Goal: Information Seeking & Learning: Learn about a topic

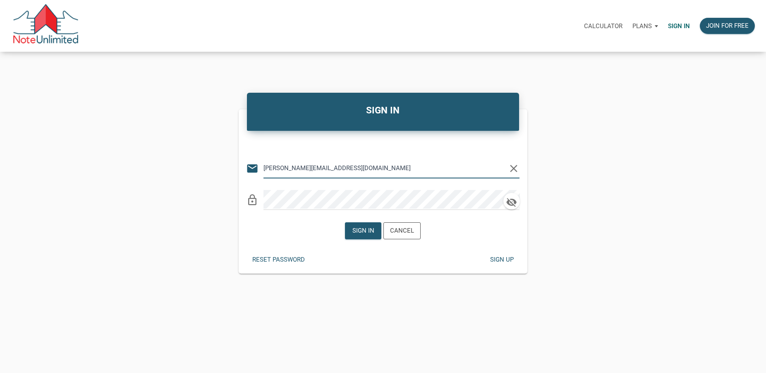
type input "[PERSON_NAME][EMAIL_ADDRESS][DOMAIN_NAME]"
click at [359, 234] on div "Sign in" at bounding box center [363, 231] width 22 height 10
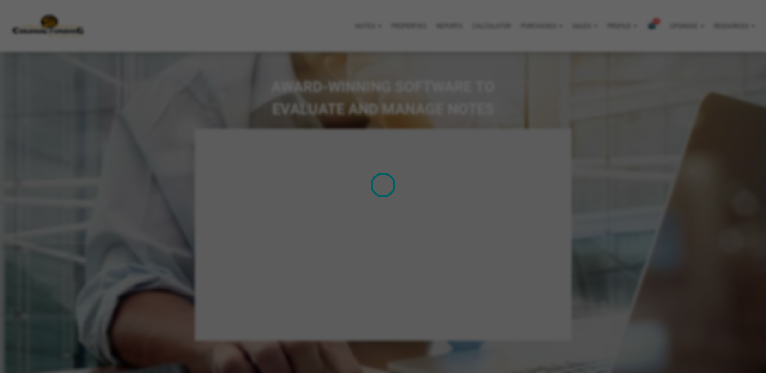
select select
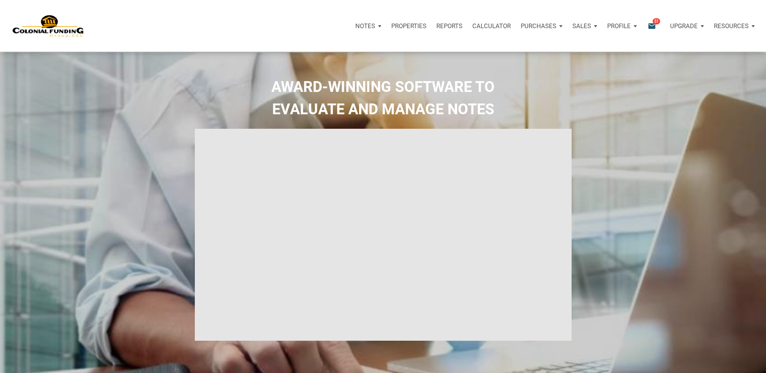
type input "Introduction to new features"
select select
click at [657, 19] on span "51" at bounding box center [655, 21] width 7 height 7
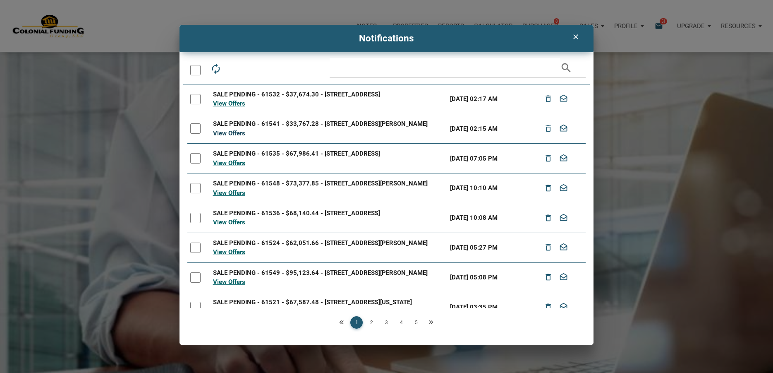
click at [236, 137] on link "View Offers" at bounding box center [229, 132] width 32 height 7
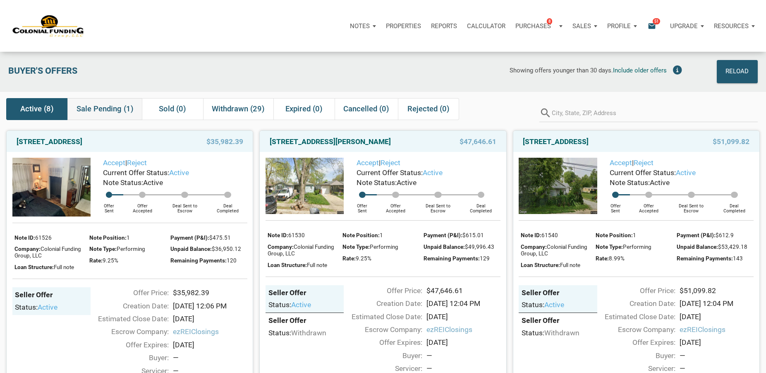
click at [98, 110] on span "Sale Pending (1)" at bounding box center [104, 109] width 57 height 10
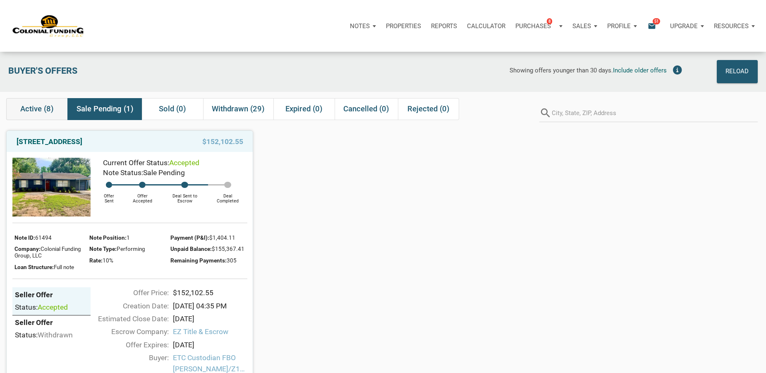
click at [42, 108] on span "Active (8)" at bounding box center [36, 109] width 33 height 10
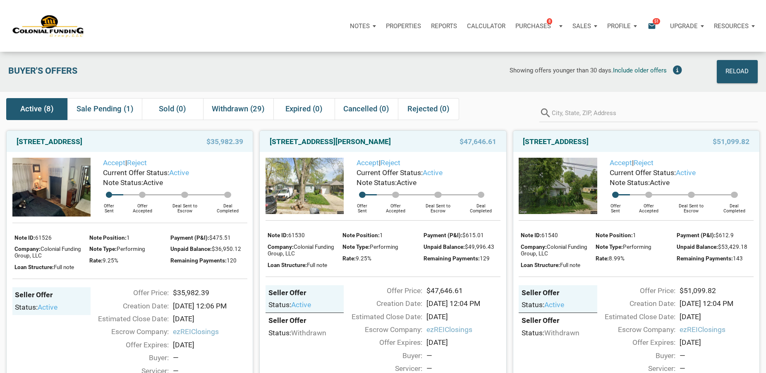
drag, startPoint x: 10, startPoint y: 143, endPoint x: 171, endPoint y: 141, distance: 161.3
click at [171, 141] on div "720 North 14th Street, New Castle, IN, 47362 $35,982.39" at bounding box center [130, 141] width 246 height 21
click at [174, 144] on div "[STREET_ADDRESS]" at bounding box center [94, 141] width 165 height 10
click at [63, 172] on img at bounding box center [51, 187] width 78 height 59
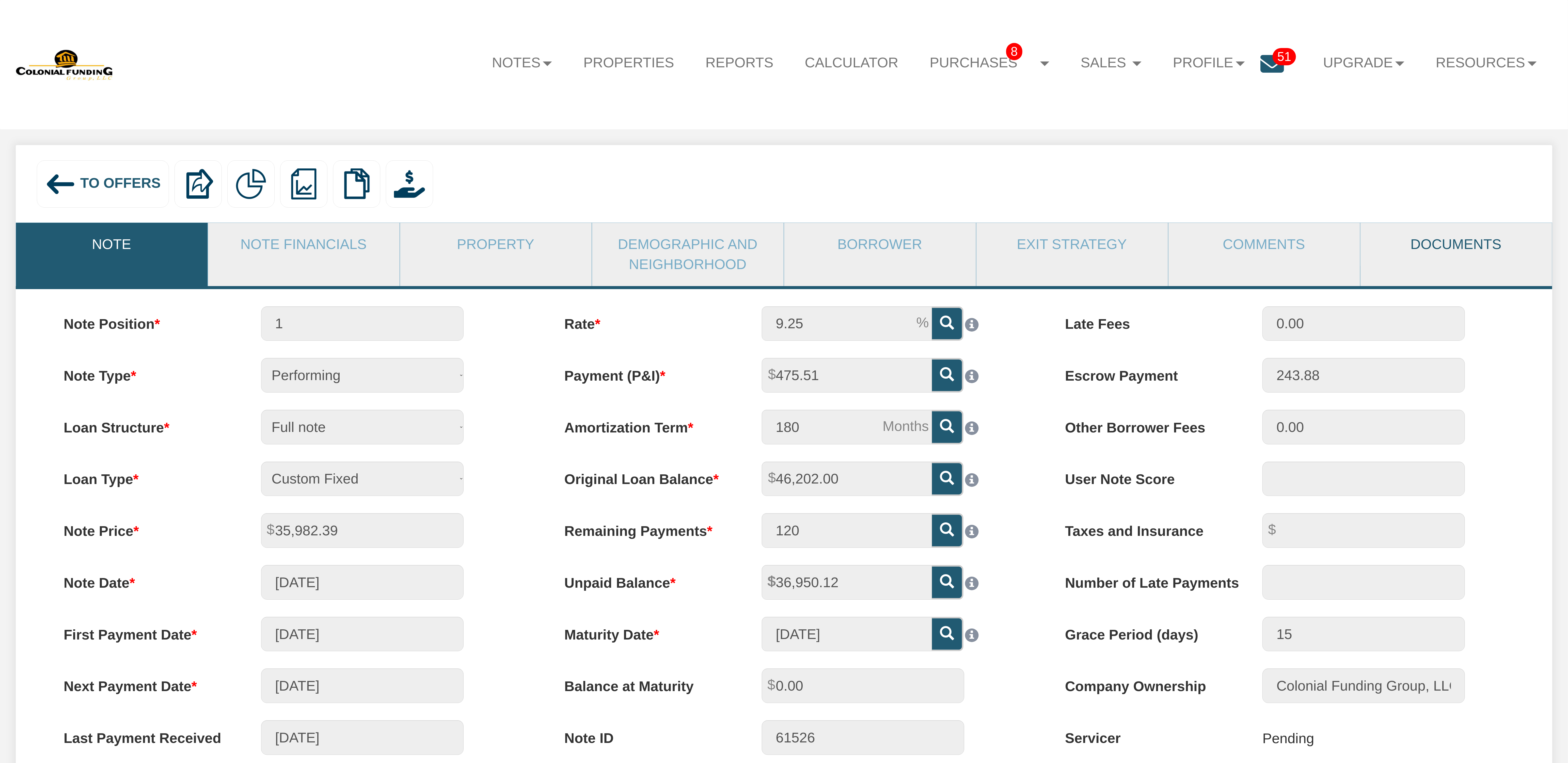
click at [1467, 245] on link "Documents" at bounding box center [1456, 245] width 191 height 43
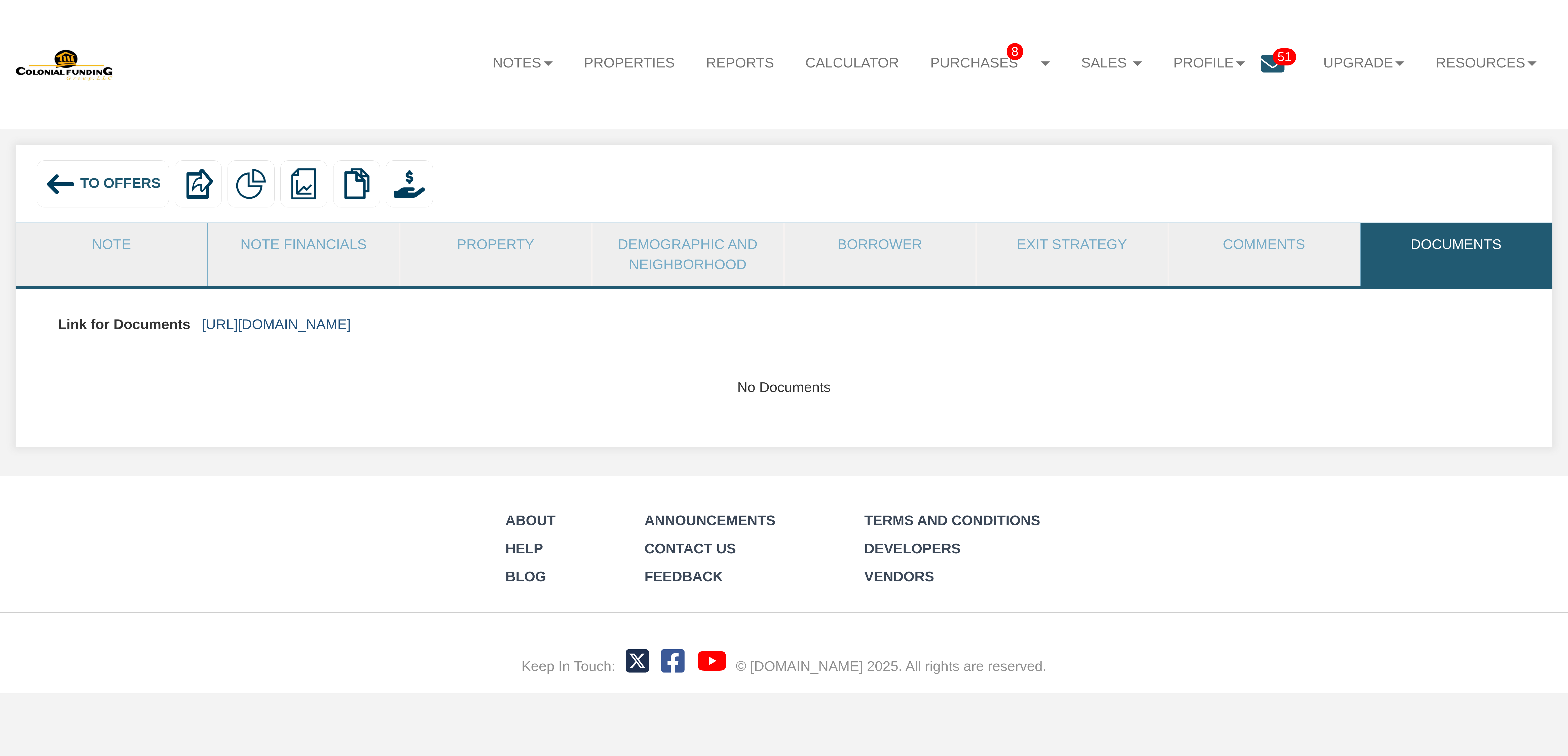
click at [351, 326] on link "https://colonialfundinggroup.sharepoint.com/:f:/s/operationsteam/EsZhQsI5TO9HvH…" at bounding box center [276, 324] width 149 height 16
click at [397, 83] on div "Notes Dashboard Transactions Properties Reports Calculator Purchases 8 Note Off…" at bounding box center [784, 65] width 1536 height 98
click at [103, 169] on div "To Offers" at bounding box center [102, 183] width 132 height 47
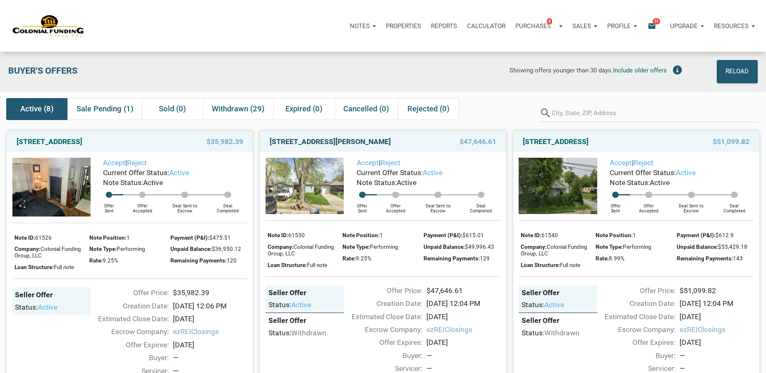
drag, startPoint x: 266, startPoint y: 140, endPoint x: 294, endPoint y: 151, distance: 29.9
click at [294, 146] on div "[STREET_ADDRESS][PERSON_NAME]" at bounding box center [347, 141] width 165 height 10
click at [360, 142] on link "[STREET_ADDRESS][PERSON_NAME]" at bounding box center [330, 141] width 121 height 10
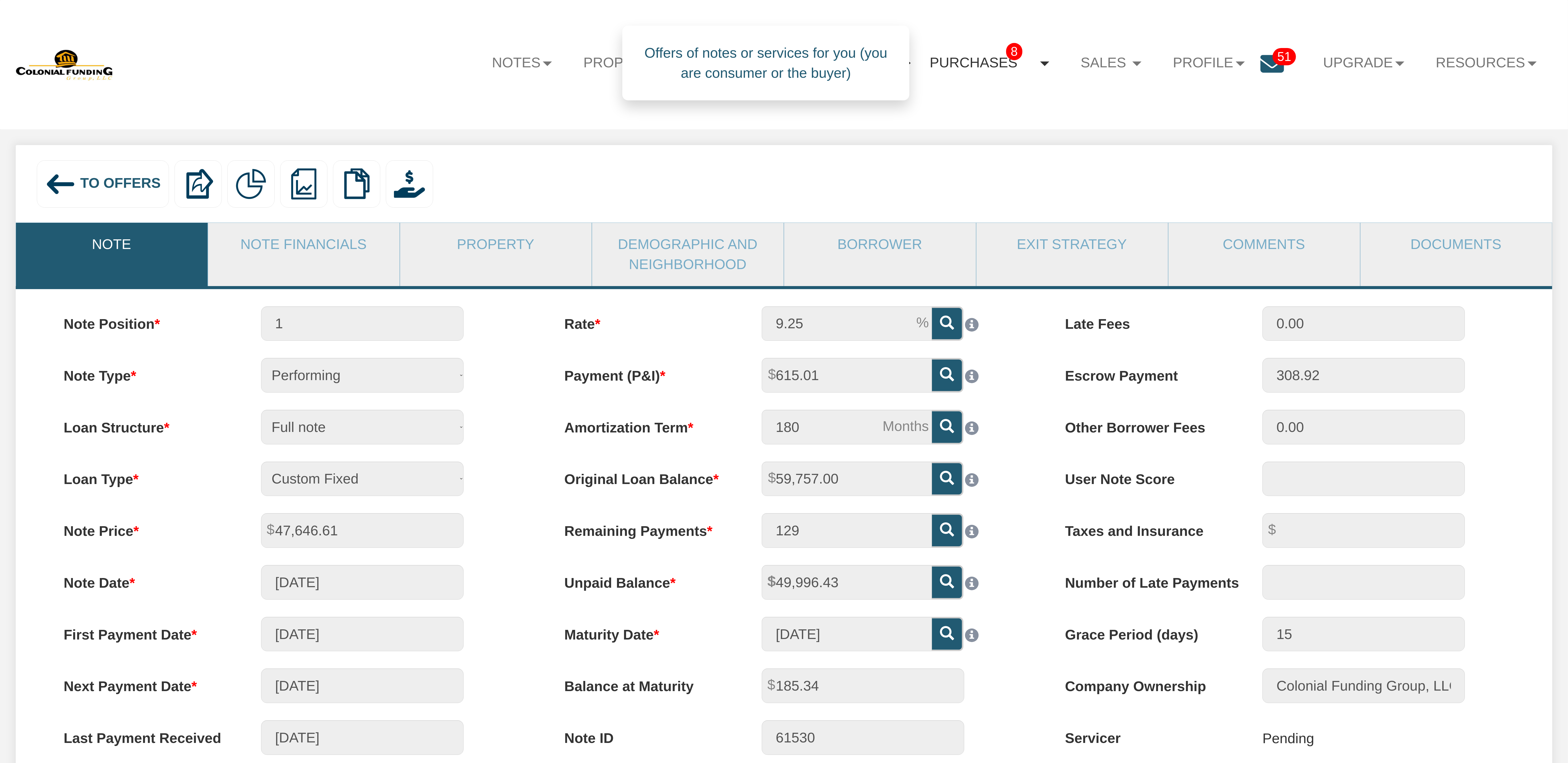
click at [1032, 61] on link "Purchases 8" at bounding box center [990, 63] width 151 height 37
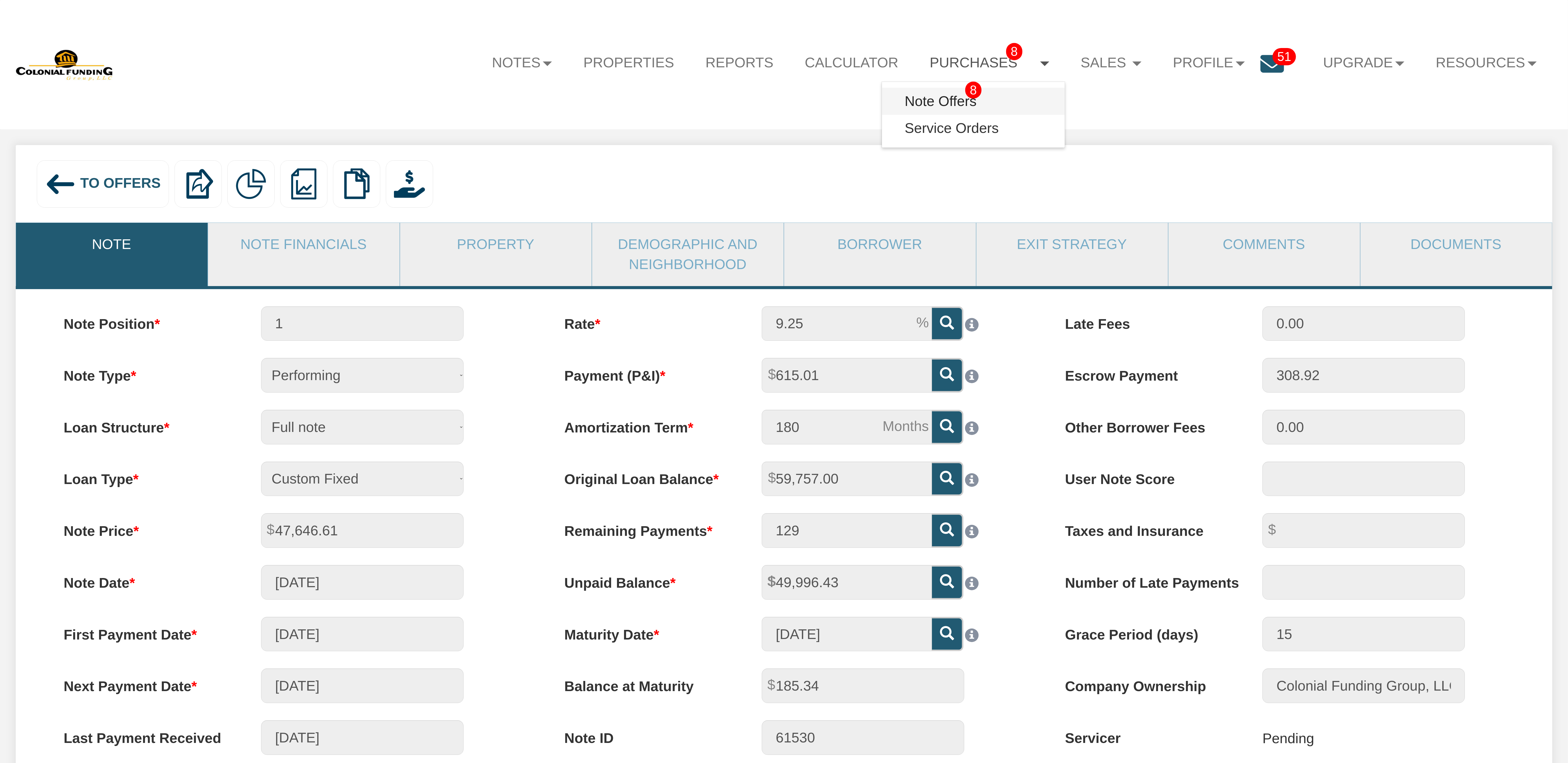
click at [931, 101] on link "Note Offers 8" at bounding box center [974, 101] width 183 height 27
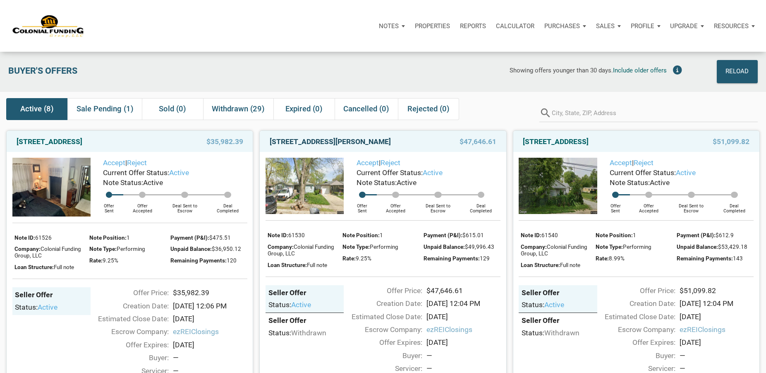
click at [299, 142] on link "3526 East Morris Street, Indianapolis, IN, 46203" at bounding box center [330, 141] width 121 height 10
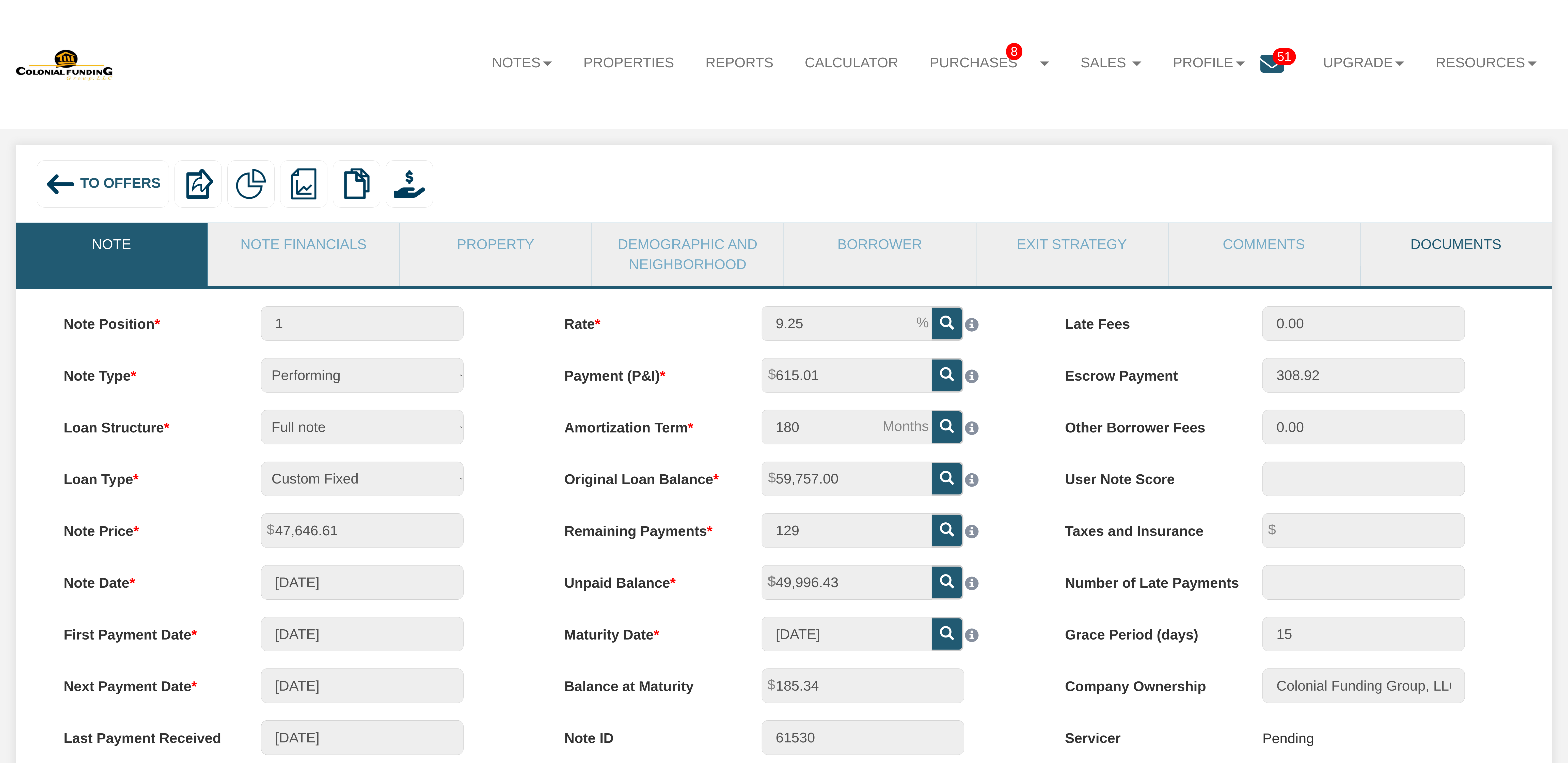
click at [1449, 246] on link "Documents" at bounding box center [1456, 245] width 191 height 43
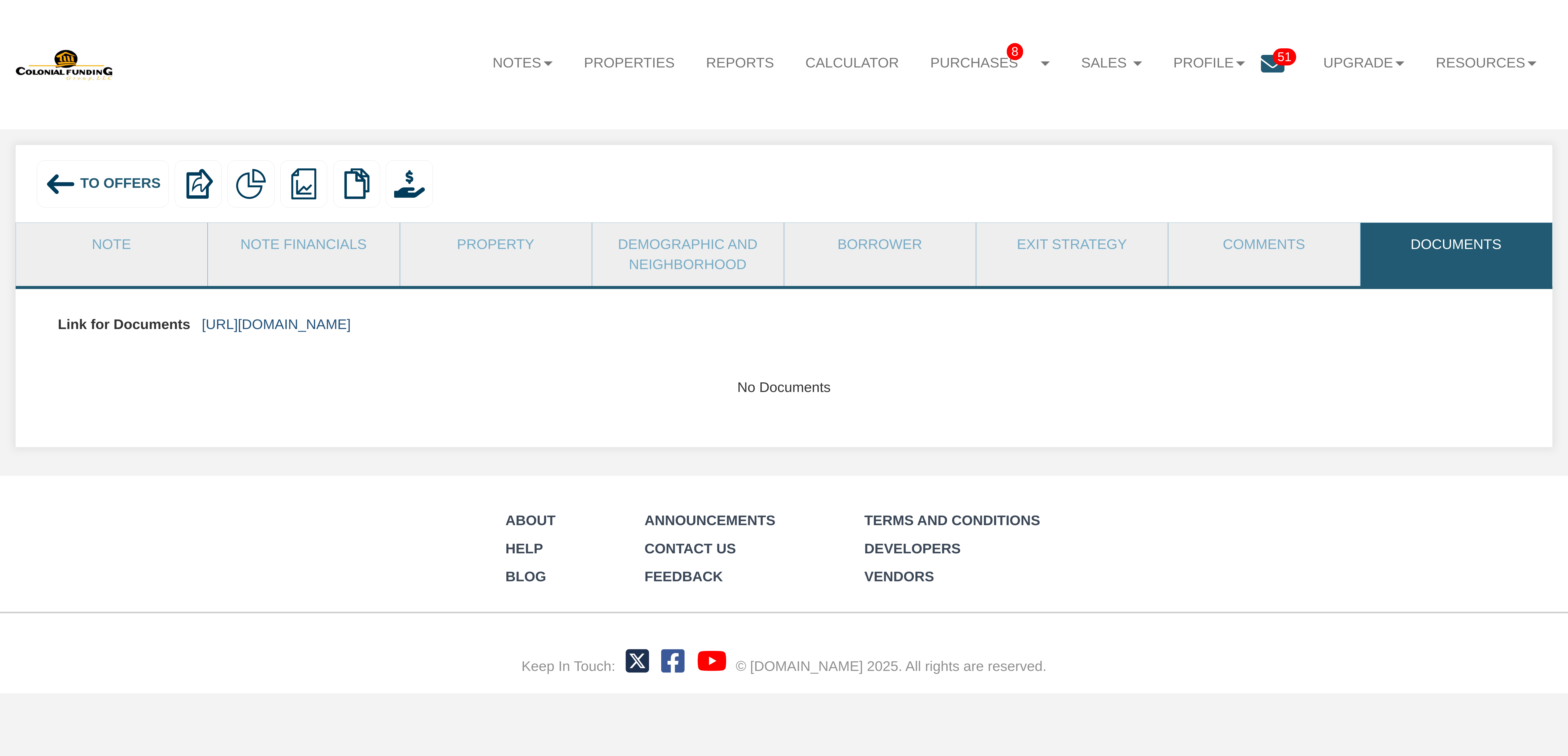
click at [349, 322] on link "https://colonialfundinggroup.sharepoint.com/:f:/s/operationsteam/EnFmrck22z5OlA…" at bounding box center [276, 324] width 149 height 16
click at [108, 184] on span "To Offers" at bounding box center [121, 183] width 80 height 16
